Goal: Subscribe to service/newsletter

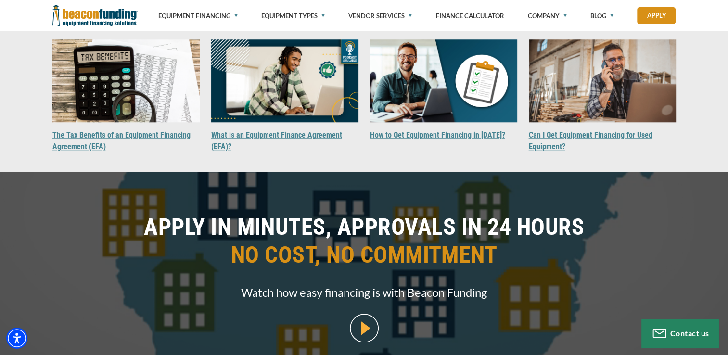
scroll to position [1106, 0]
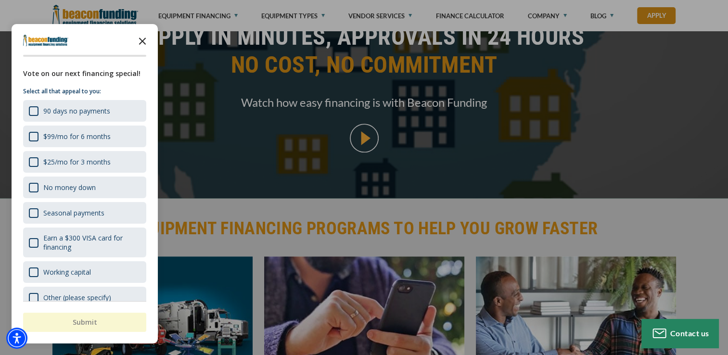
click at [142, 43] on icon "Close the survey" at bounding box center [142, 40] width 19 height 19
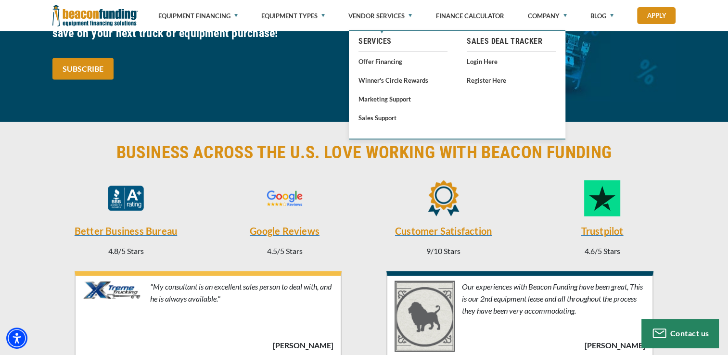
scroll to position [2144, 0]
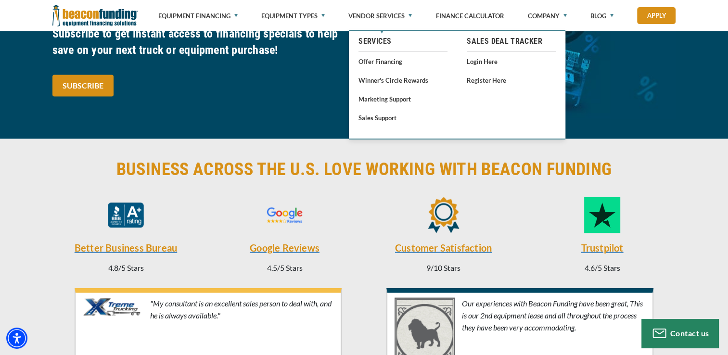
click at [270, 94] on div "BRIGHTEN UP YOUR INBOX WITH EXCITING FINANCING SPECIALS Subscribe to get instan…" at bounding box center [205, 47] width 317 height 146
click at [630, 53] on img at bounding box center [523, 47] width 306 height 146
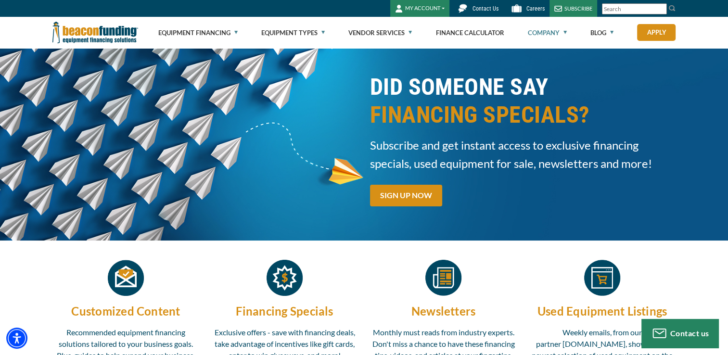
click at [239, 29] on ul "Equipment Financing Financing Programs Empty heading Flexible Financing Lease-T…" at bounding box center [417, 32] width 518 height 31
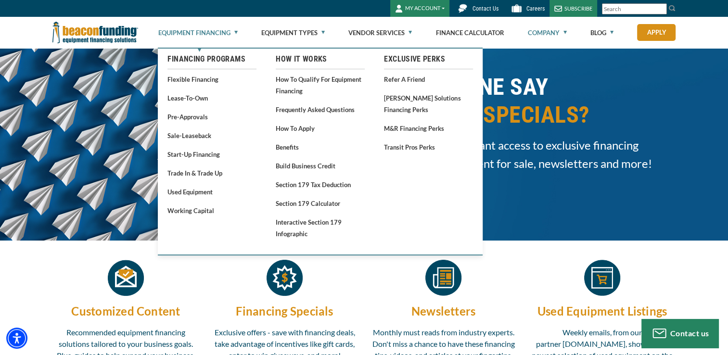
click at [236, 31] on link "Equipment Financing" at bounding box center [197, 32] width 79 height 31
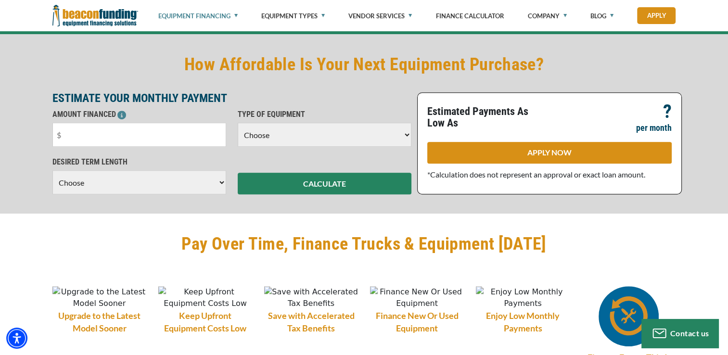
scroll to position [673, 0]
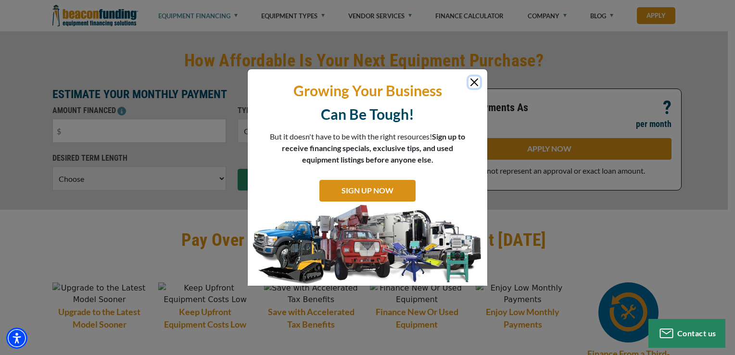
click at [473, 84] on button "Close" at bounding box center [474, 82] width 12 height 12
